Goal: Navigation & Orientation: Go to known website

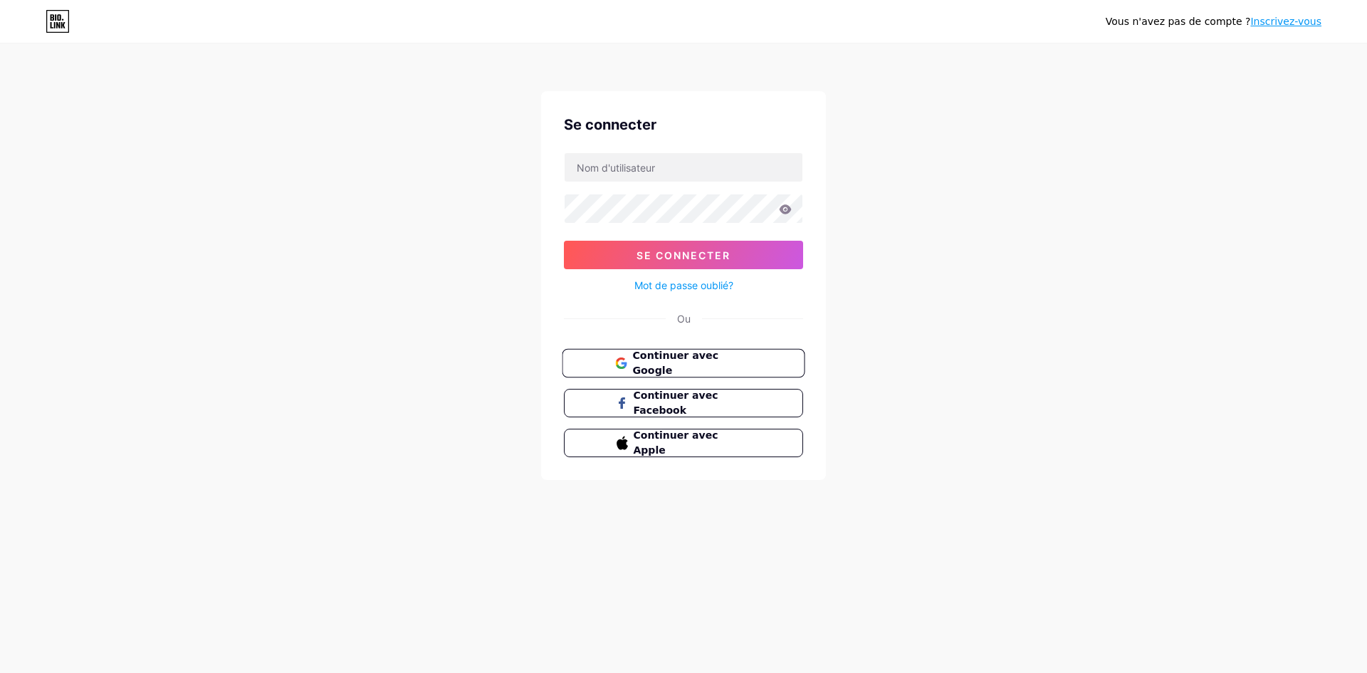
click at [652, 357] on font "Continuer avec Google" at bounding box center [675, 363] width 86 height 27
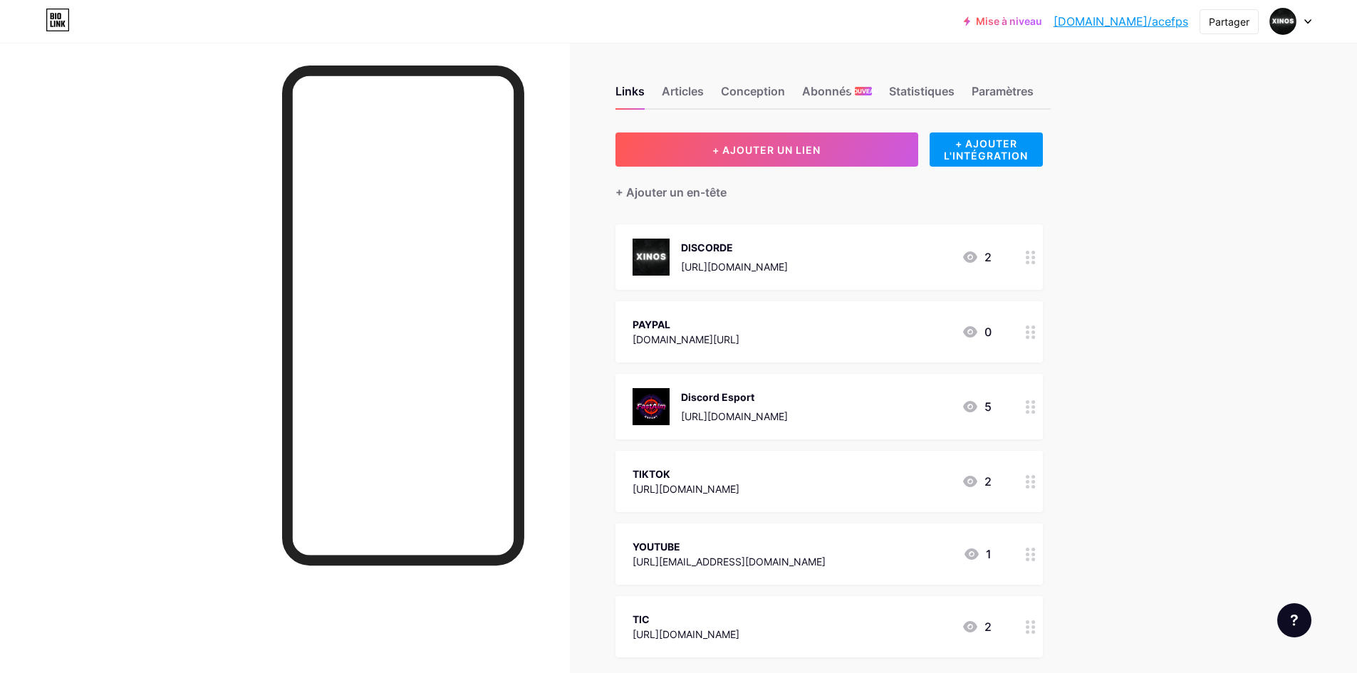
click at [832, 262] on div "DISCORDE [URL][DOMAIN_NAME] 2" at bounding box center [811, 257] width 359 height 37
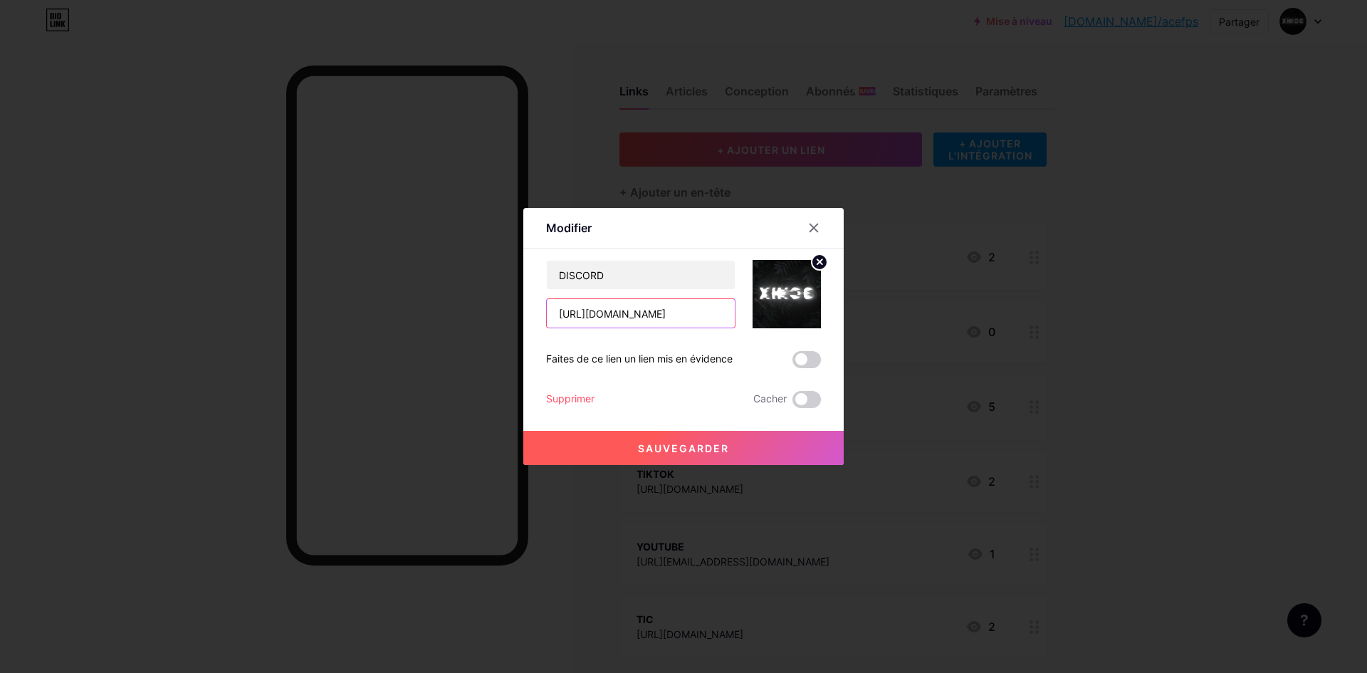
drag, startPoint x: 713, startPoint y: 317, endPoint x: 522, endPoint y: 316, distance: 190.9
click at [523, 316] on div "Modifier Contenu YouTube Lisez des vidéos YouTube sans quitter votre page. AJOU…" at bounding box center [683, 336] width 321 height 257
click at [815, 219] on div at bounding box center [814, 228] width 26 height 26
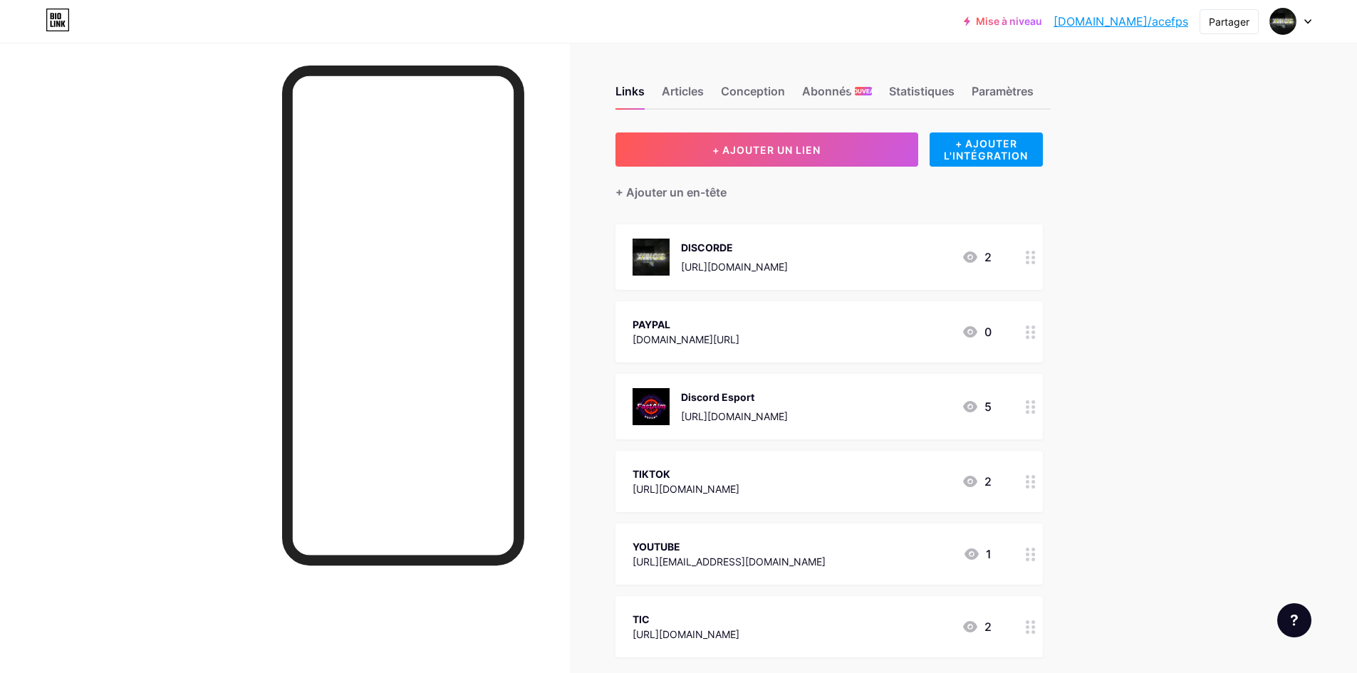
drag, startPoint x: 697, startPoint y: 332, endPoint x: 674, endPoint y: 332, distance: 22.1
click at [674, 332] on div "PAYPAL [DOMAIN_NAME][URL] 0" at bounding box center [811, 332] width 359 height 33
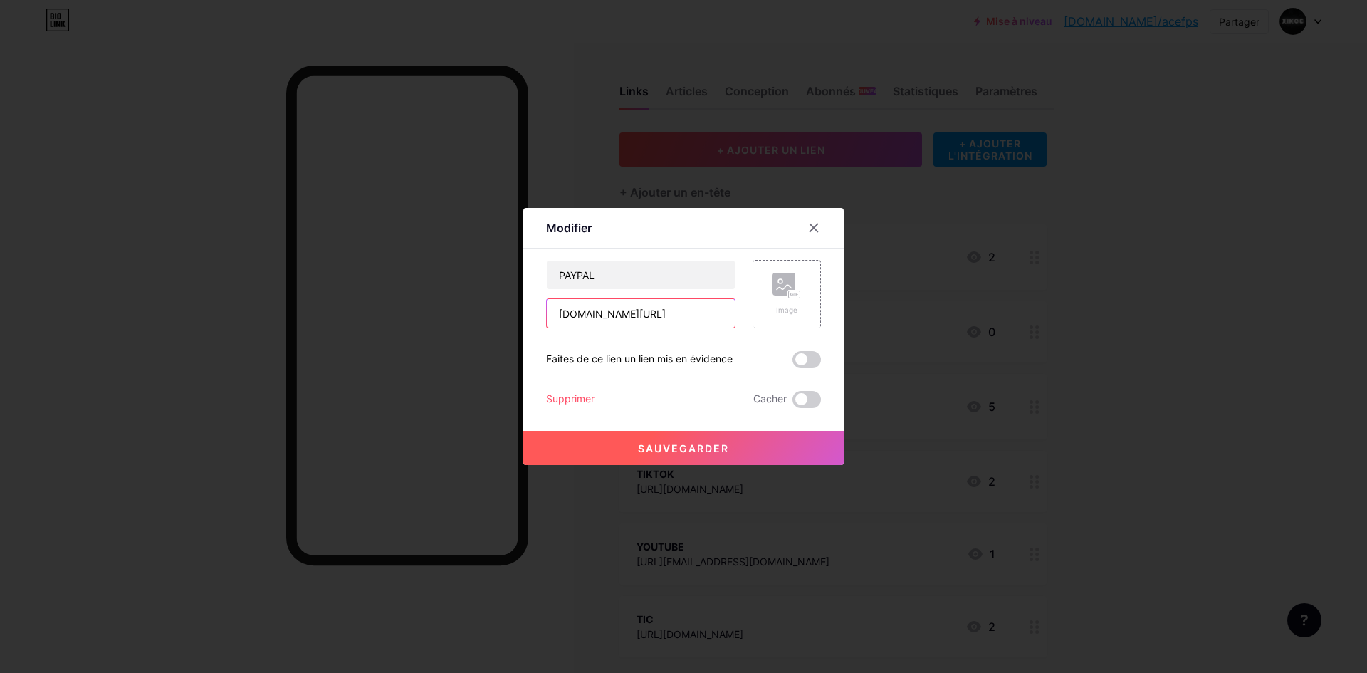
drag, startPoint x: 653, startPoint y: 311, endPoint x: 512, endPoint y: 316, distance: 141.1
click at [512, 316] on div "Modifier Contenu YouTube Lisez des vidéos YouTube sans quitter votre page. AJOU…" at bounding box center [683, 336] width 1367 height 673
click at [812, 224] on icon at bounding box center [813, 227] width 11 height 11
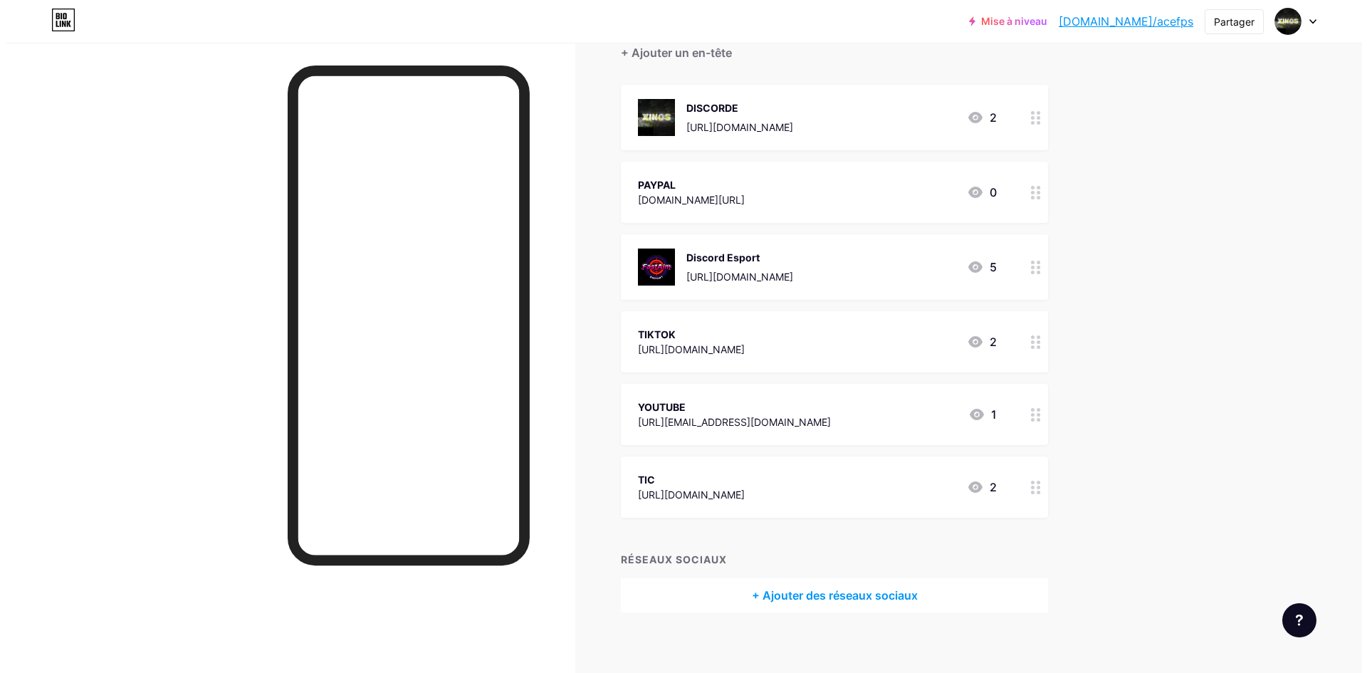
scroll to position [142, 0]
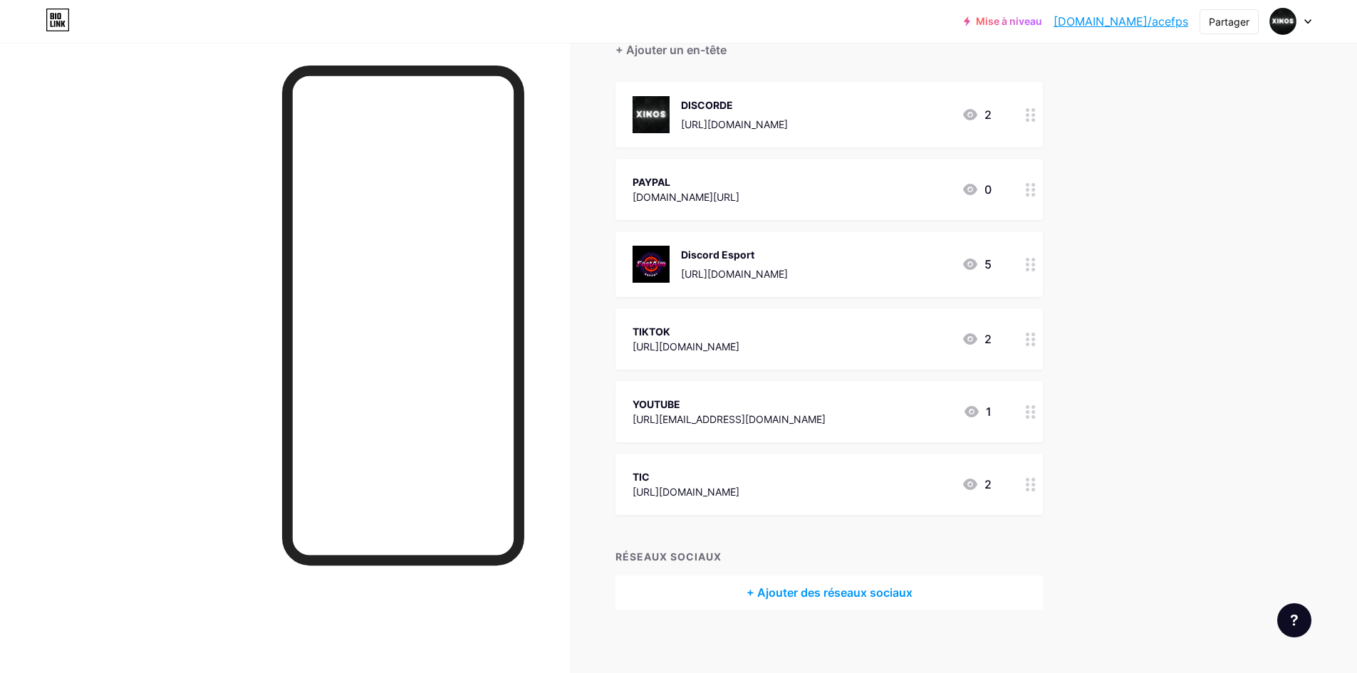
click at [807, 345] on div "TIKTOK [URL][DOMAIN_NAME] 2" at bounding box center [811, 339] width 359 height 33
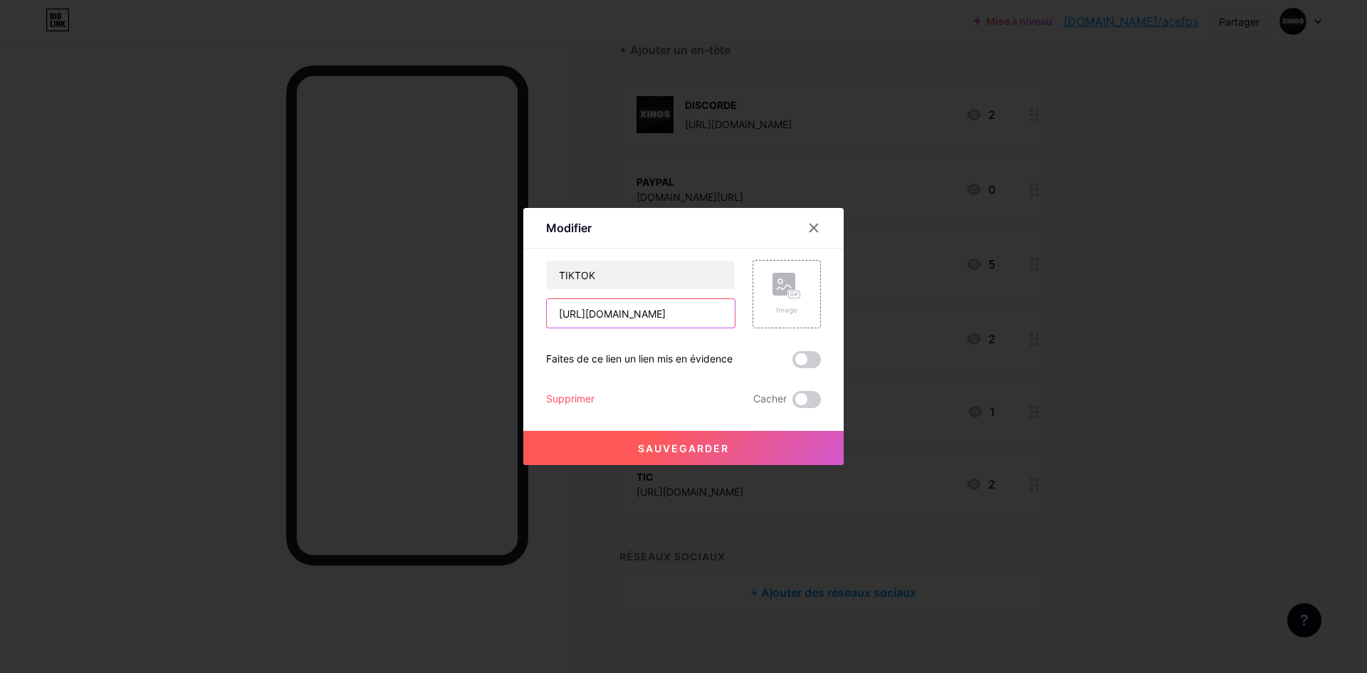
drag, startPoint x: 715, startPoint y: 313, endPoint x: 536, endPoint y: 316, distance: 178.8
click at [536, 316] on div "Modifier Contenu YouTube Lisez des vidéos YouTube sans quitter votre page. AJOU…" at bounding box center [683, 336] width 321 height 257
